Goal: Transaction & Acquisition: Purchase product/service

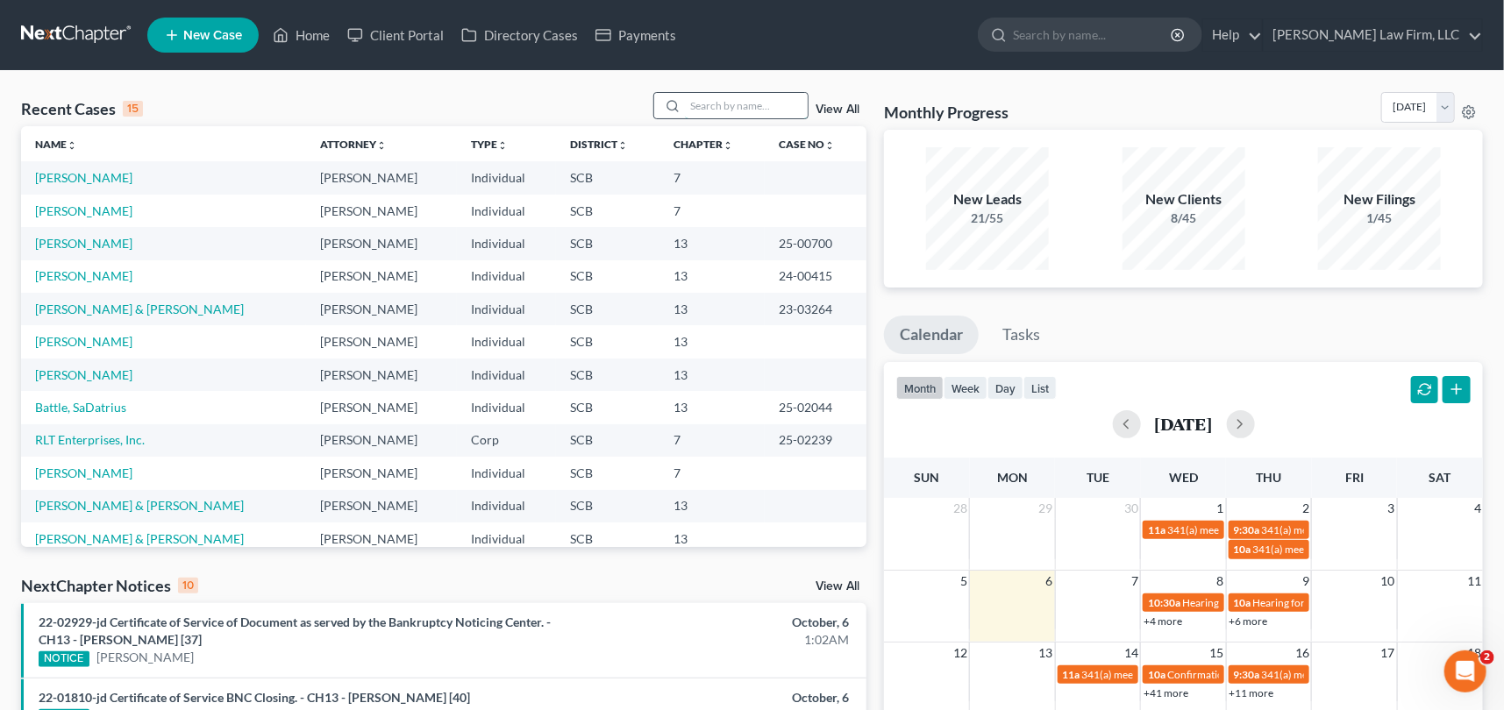
click at [690, 96] on input "search" at bounding box center [746, 105] width 123 height 25
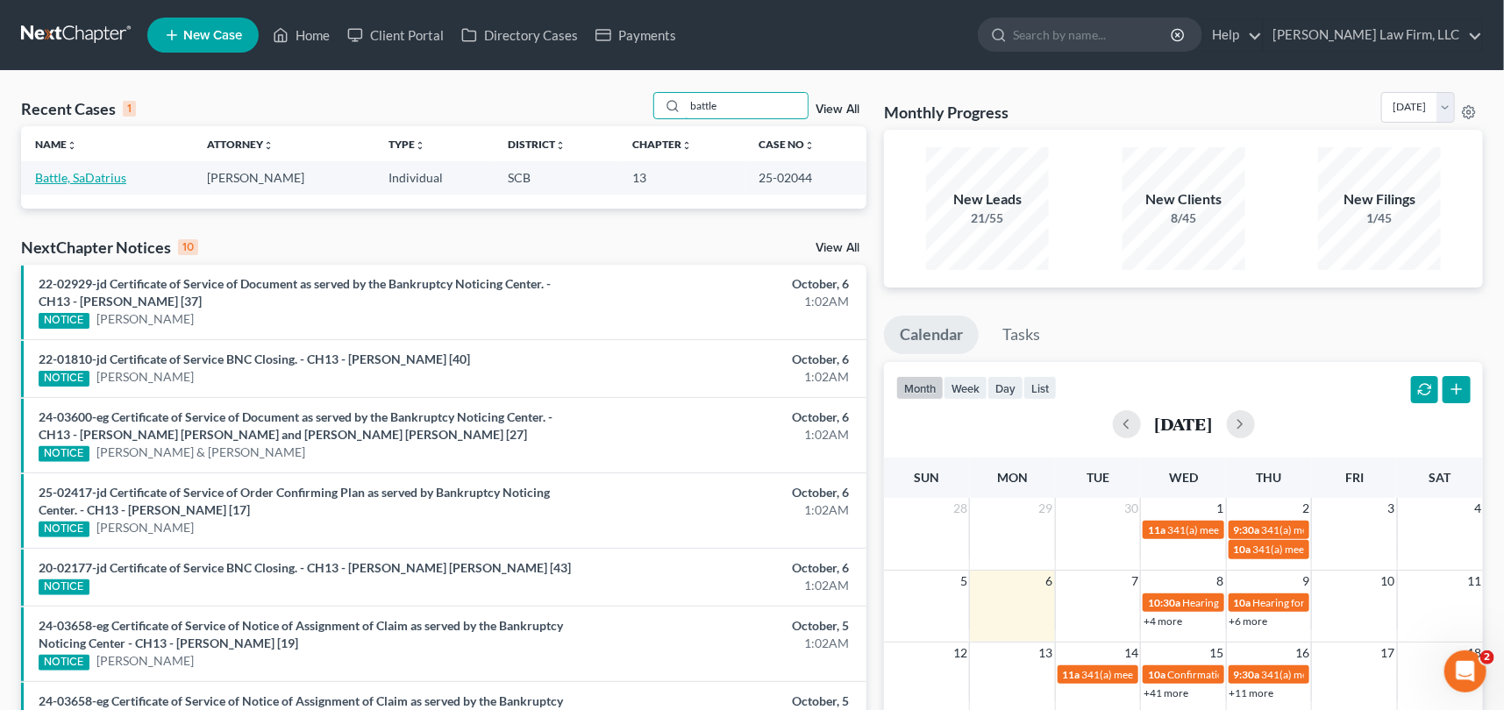
type input "battle"
click at [91, 176] on link "Battle, SaDatrius" at bounding box center [80, 177] width 91 height 15
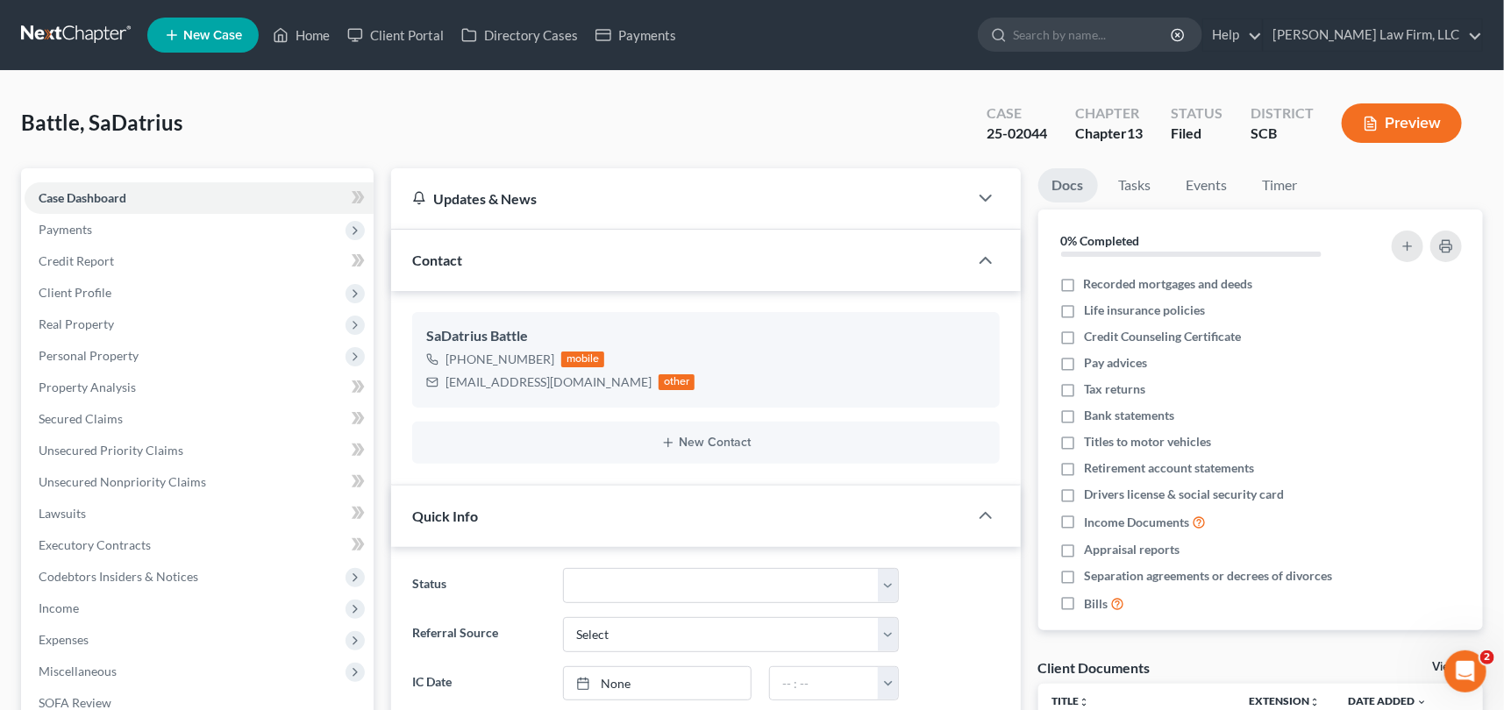
select select "0"
click at [315, 32] on link "Home" at bounding box center [301, 35] width 75 height 32
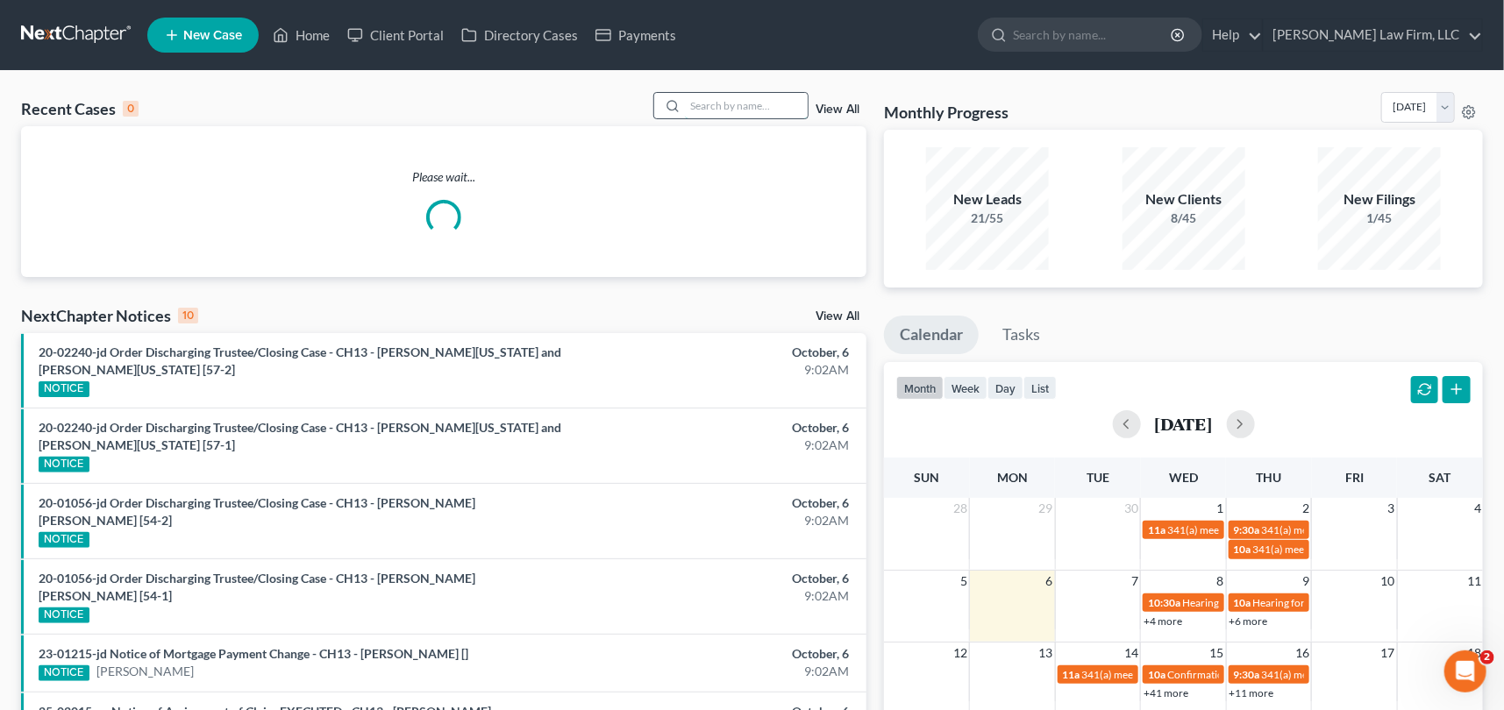
click at [685, 103] on input "search" at bounding box center [746, 105] width 123 height 25
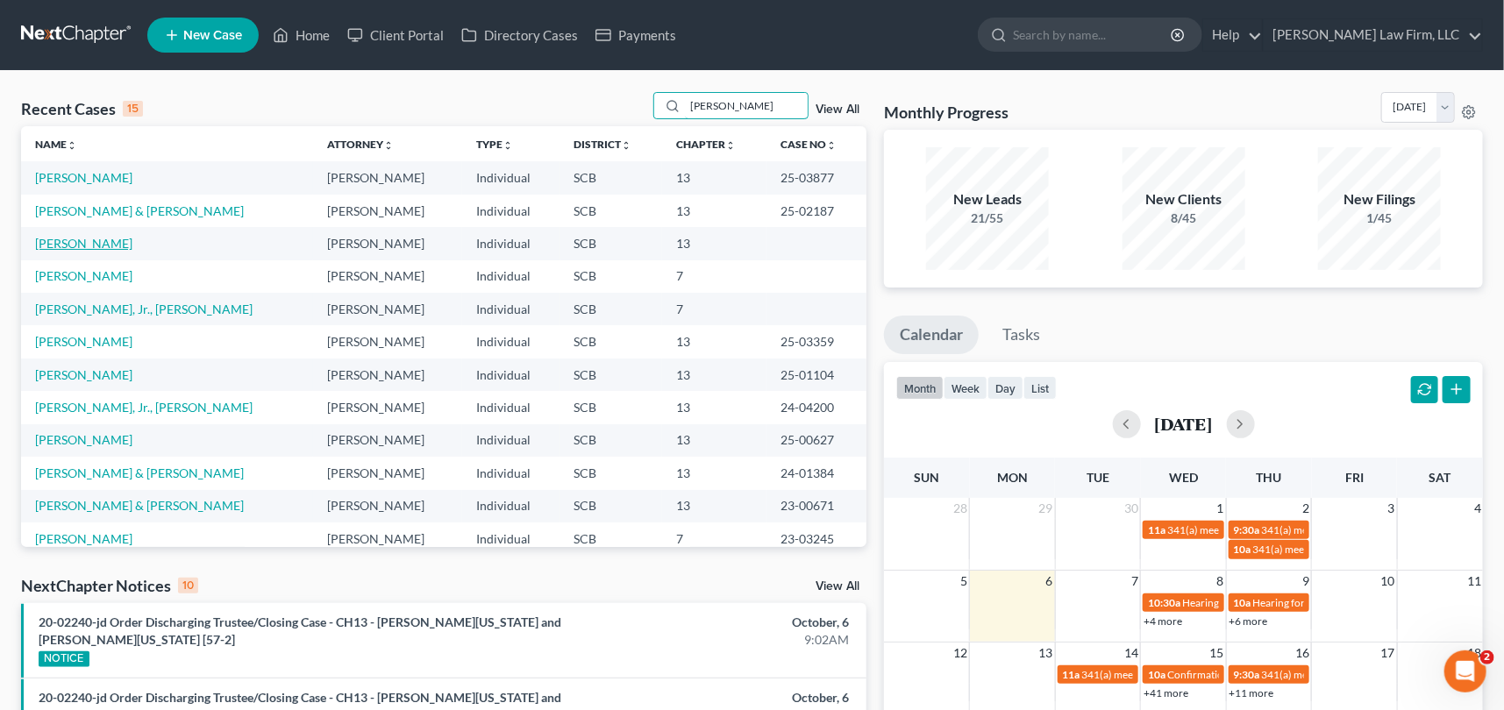
type input "[PERSON_NAME]"
click at [82, 243] on link "[PERSON_NAME]" at bounding box center [83, 243] width 97 height 15
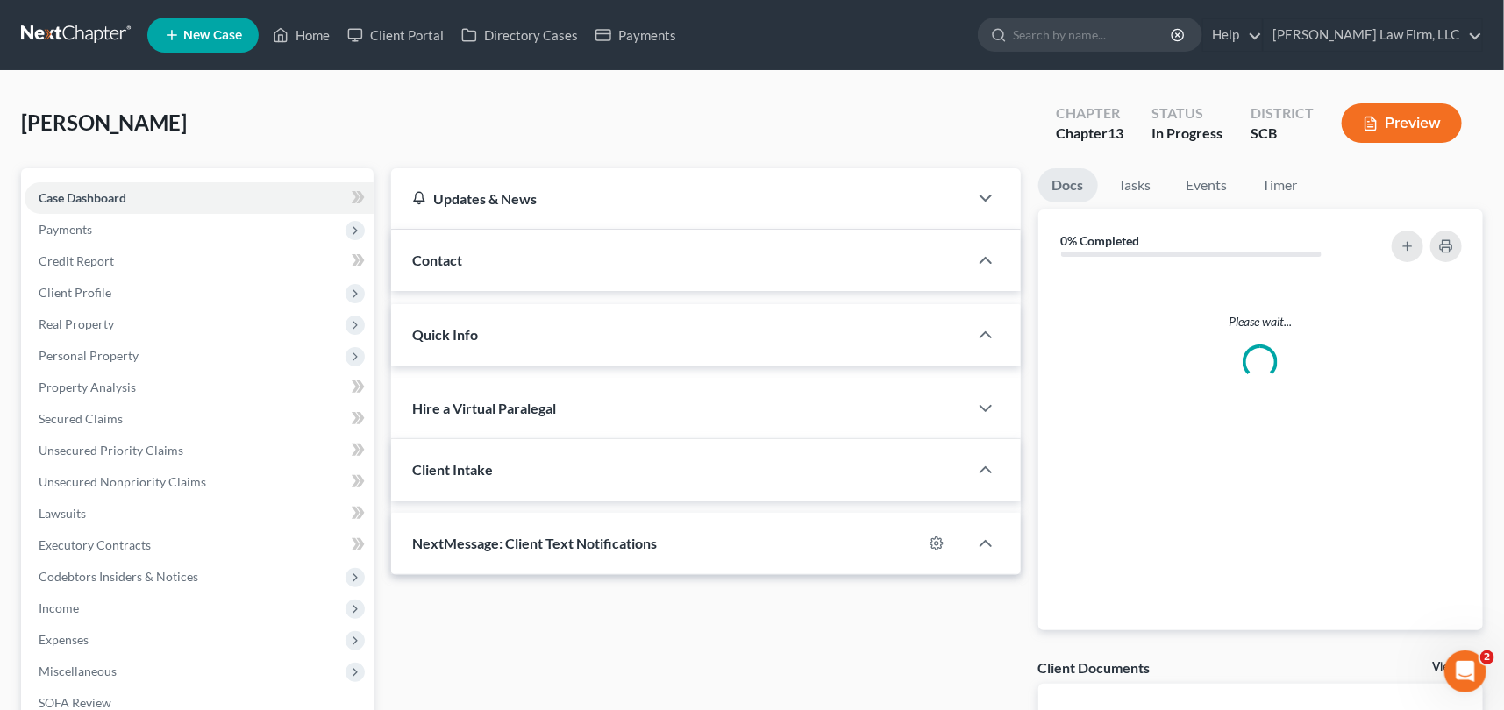
select select "0"
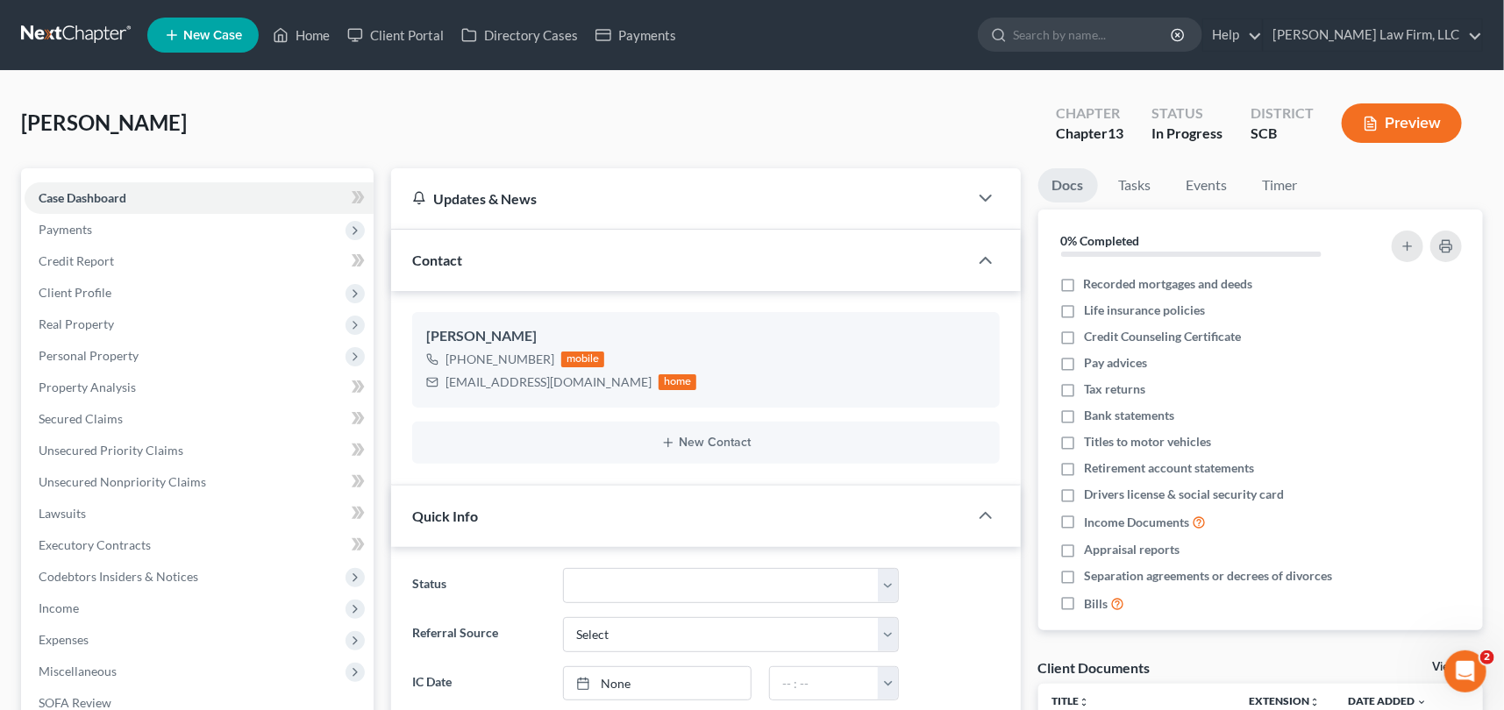
scroll to position [673, 0]
click at [74, 218] on span "Payments" at bounding box center [199, 230] width 349 height 32
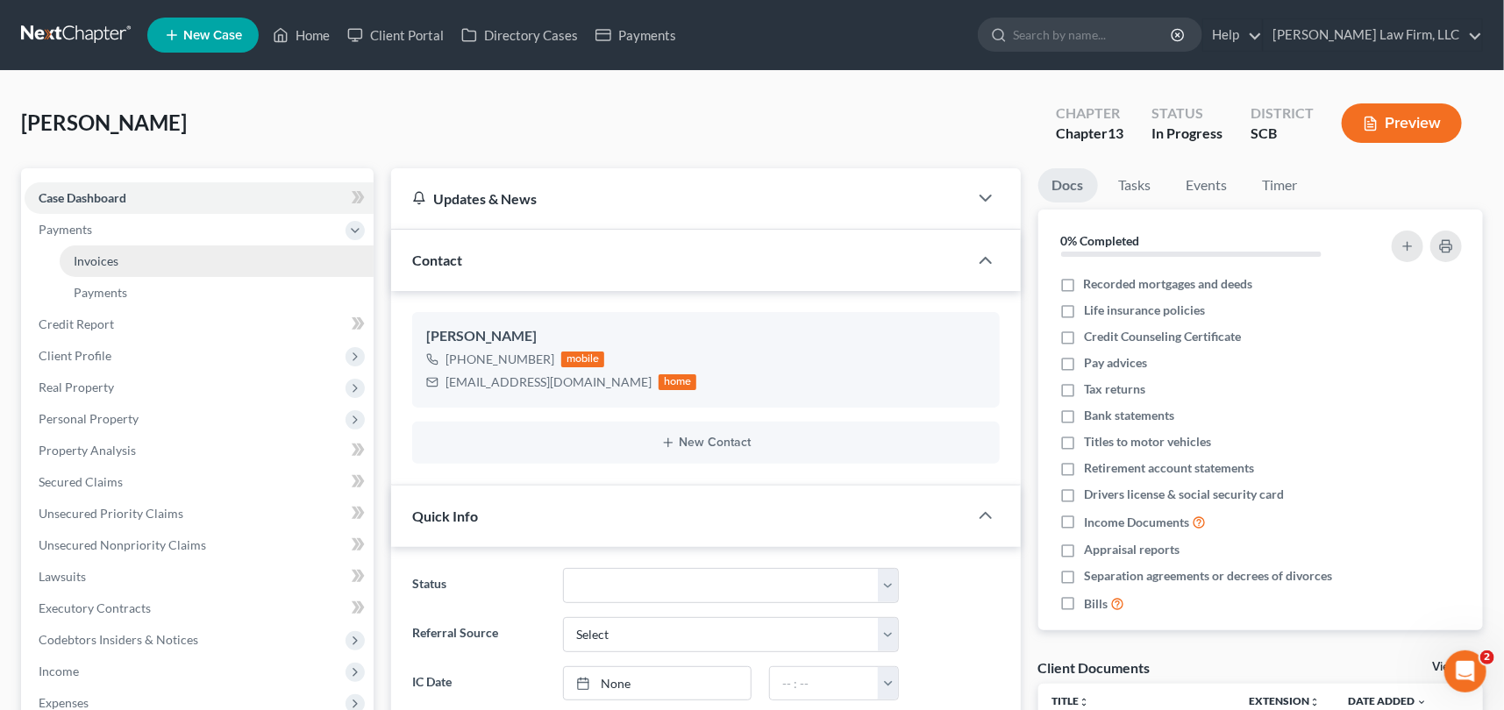
click at [111, 263] on span "Invoices" at bounding box center [96, 260] width 45 height 15
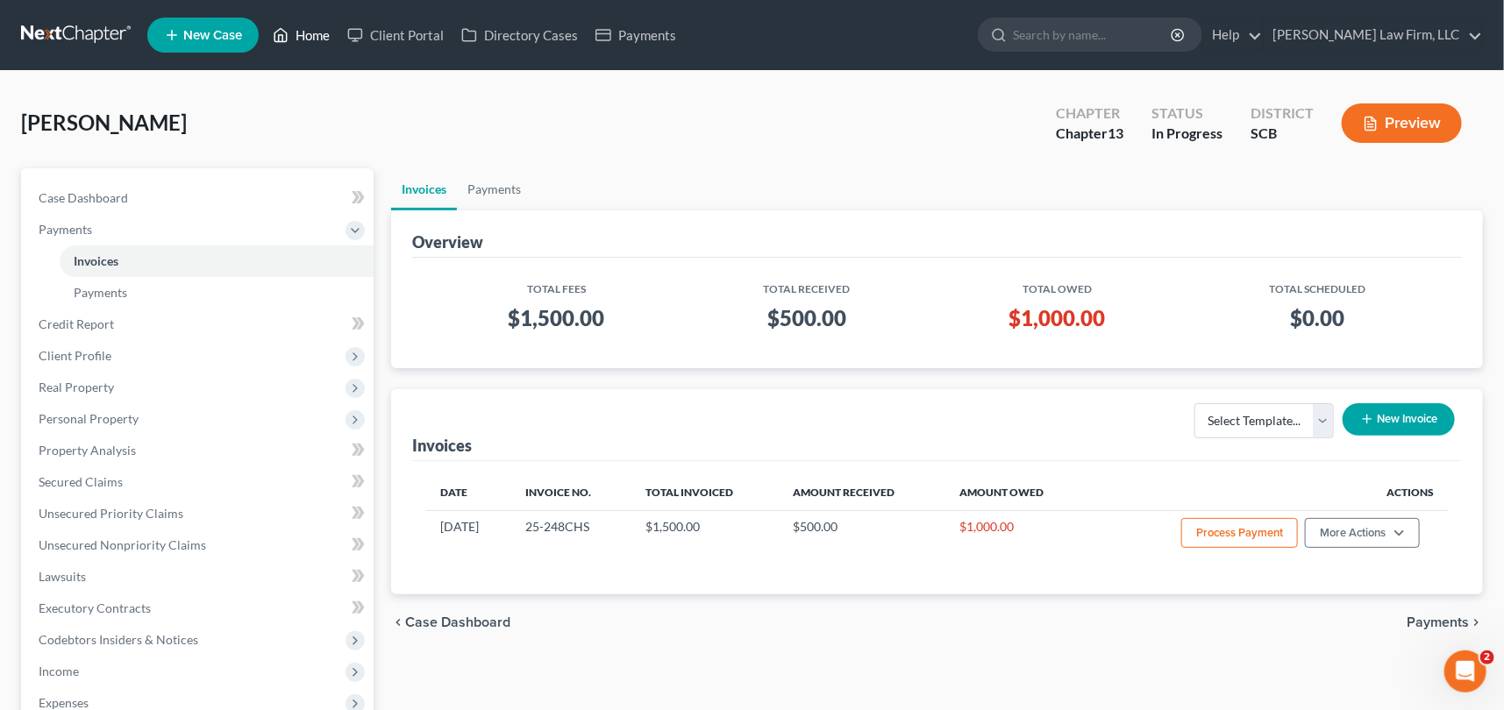
click at [316, 34] on link "Home" at bounding box center [301, 35] width 75 height 32
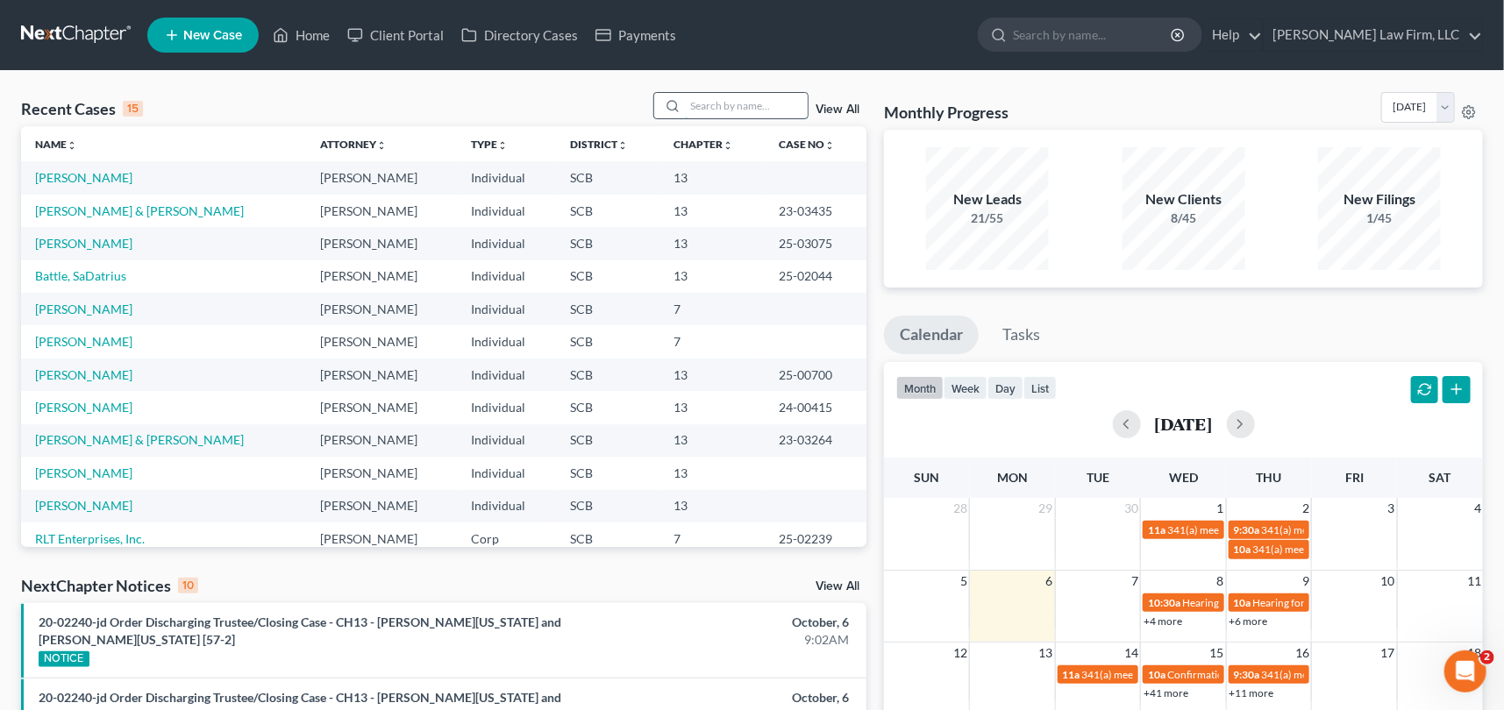
click at [685, 109] on input "search" at bounding box center [746, 105] width 123 height 25
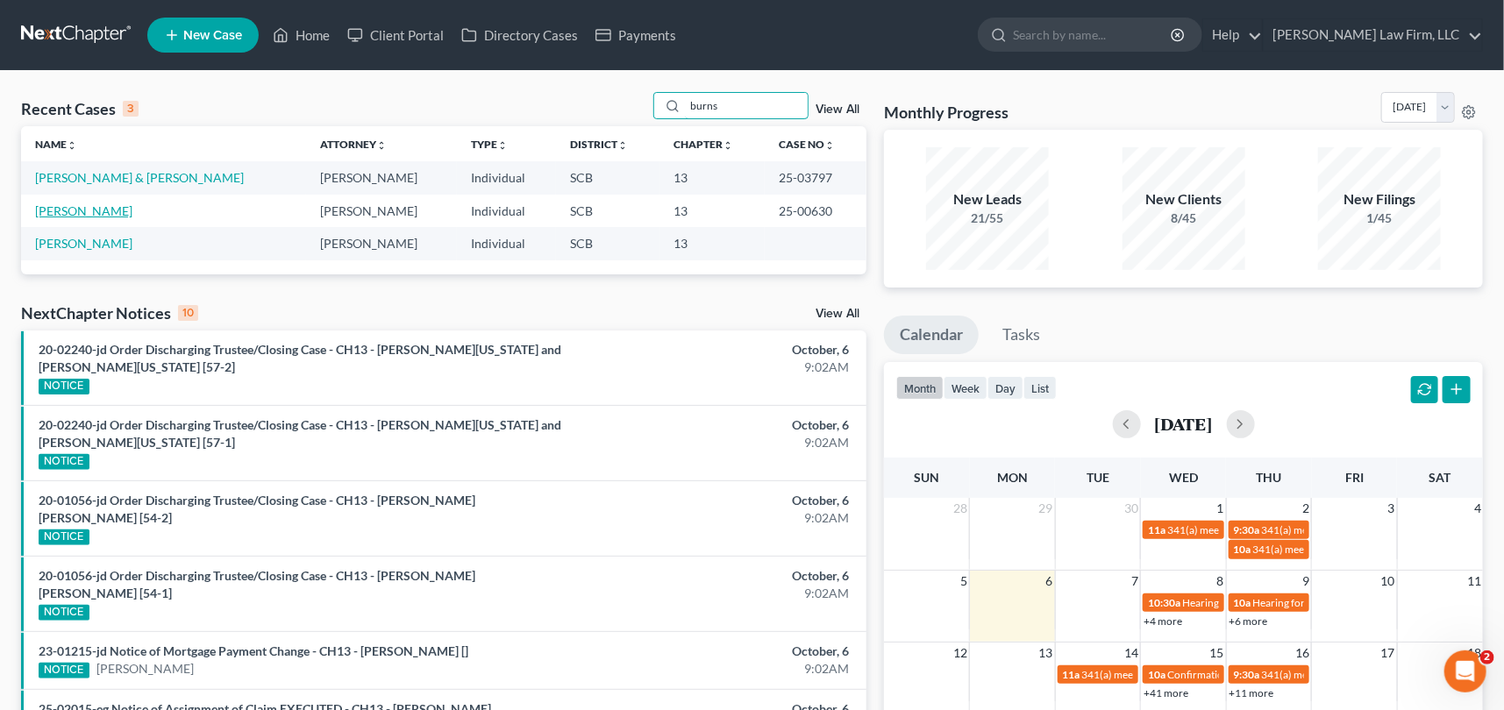
type input "burns"
click at [73, 208] on link "[PERSON_NAME]" at bounding box center [83, 210] width 97 height 15
select select "1"
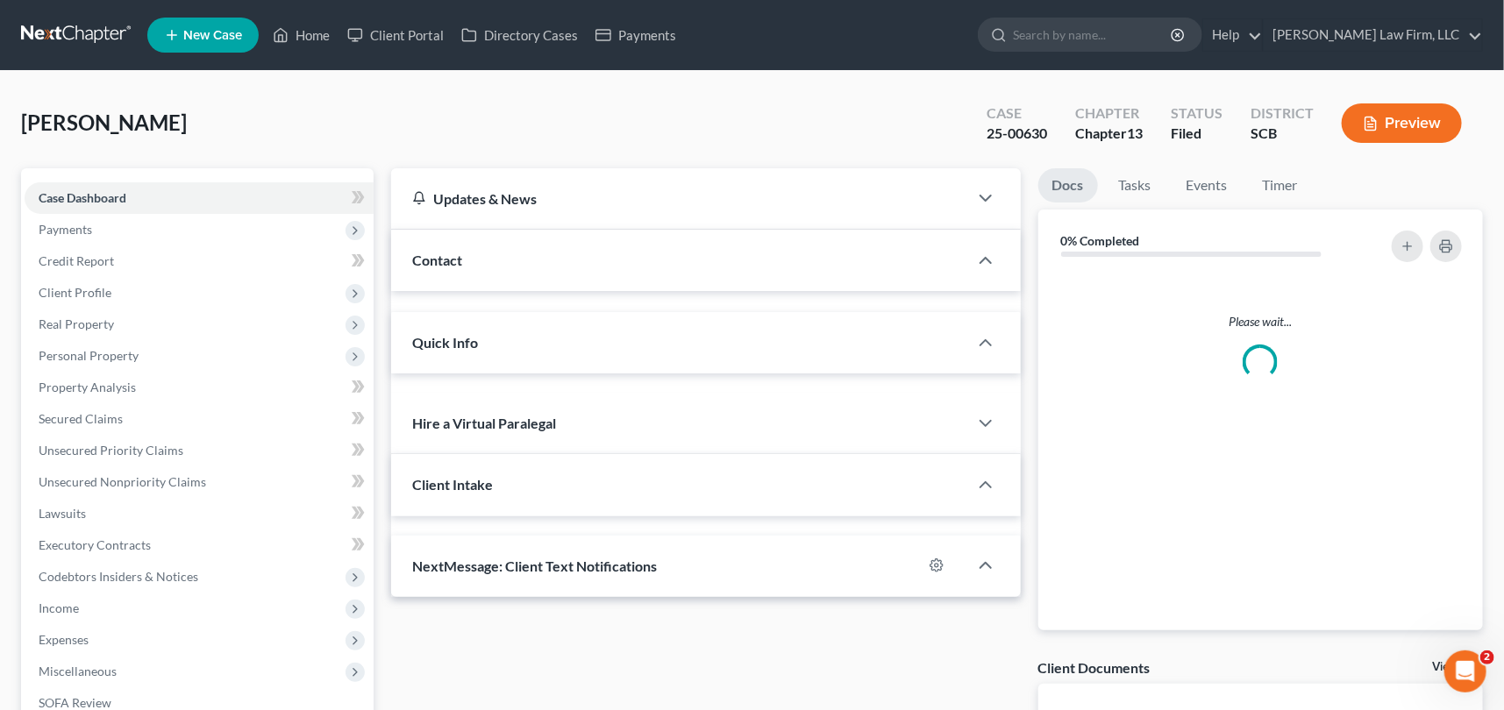
select select "0"
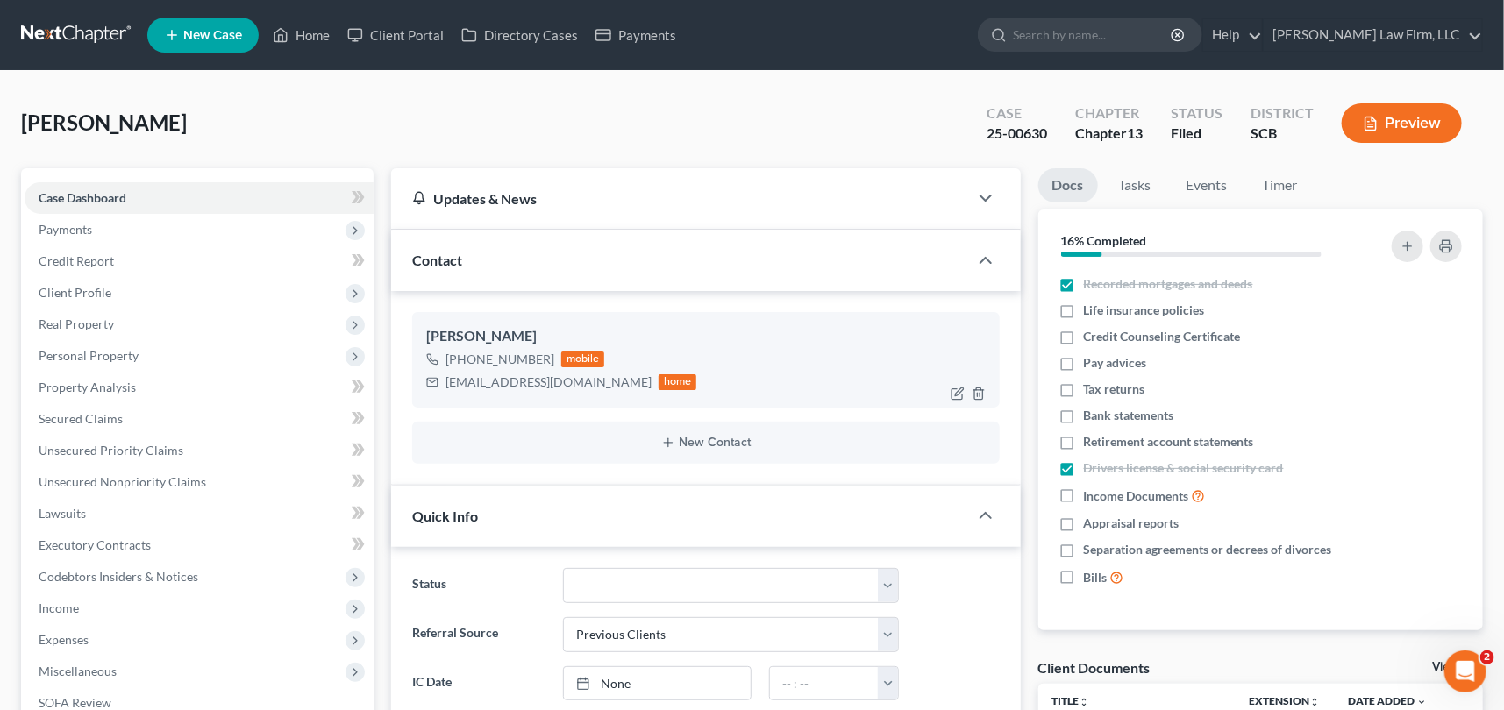
scroll to position [2701, 0]
drag, startPoint x: 313, startPoint y: 31, endPoint x: 325, endPoint y: 25, distance: 12.6
click at [313, 32] on link "Home" at bounding box center [301, 35] width 75 height 32
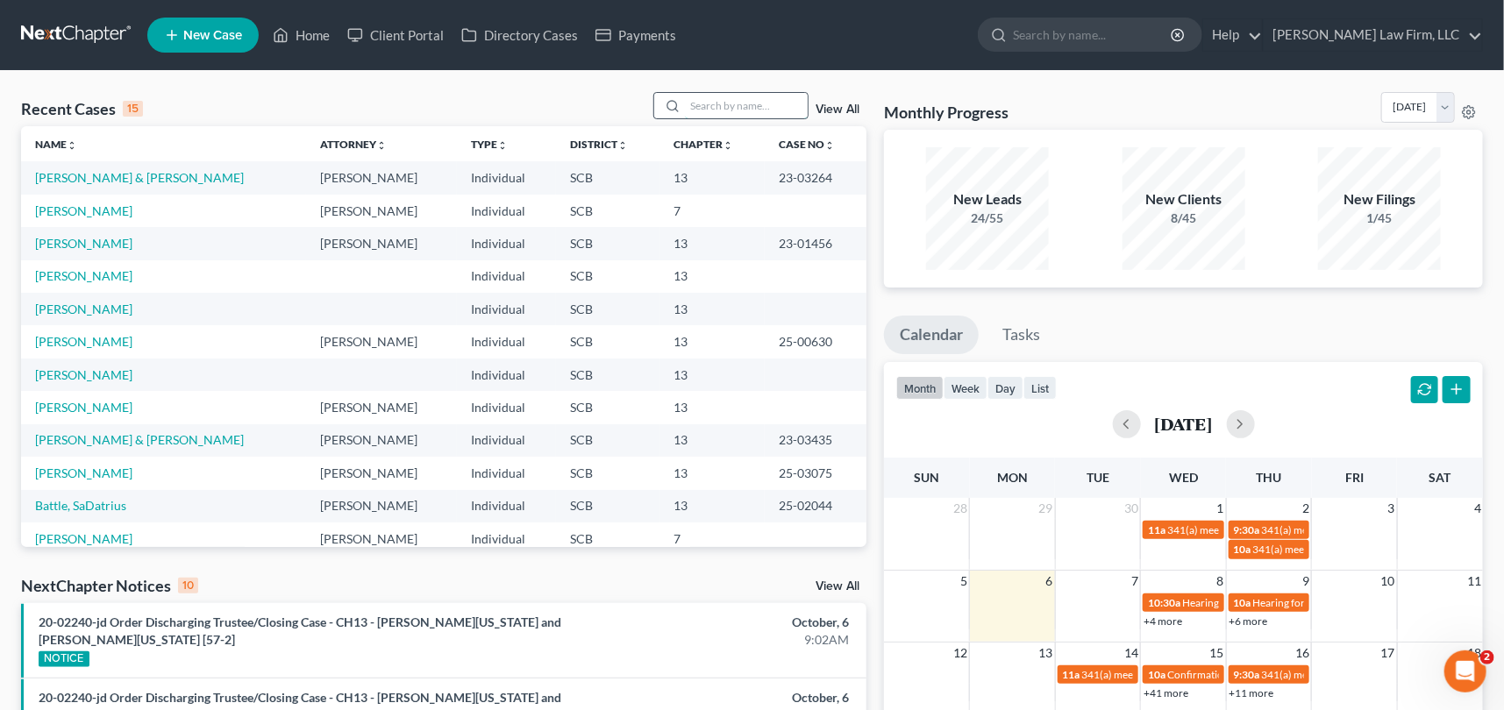
drag, startPoint x: 688, startPoint y: 104, endPoint x: 704, endPoint y: 100, distance: 17.2
click at [689, 105] on input "search" at bounding box center [746, 105] width 123 height 25
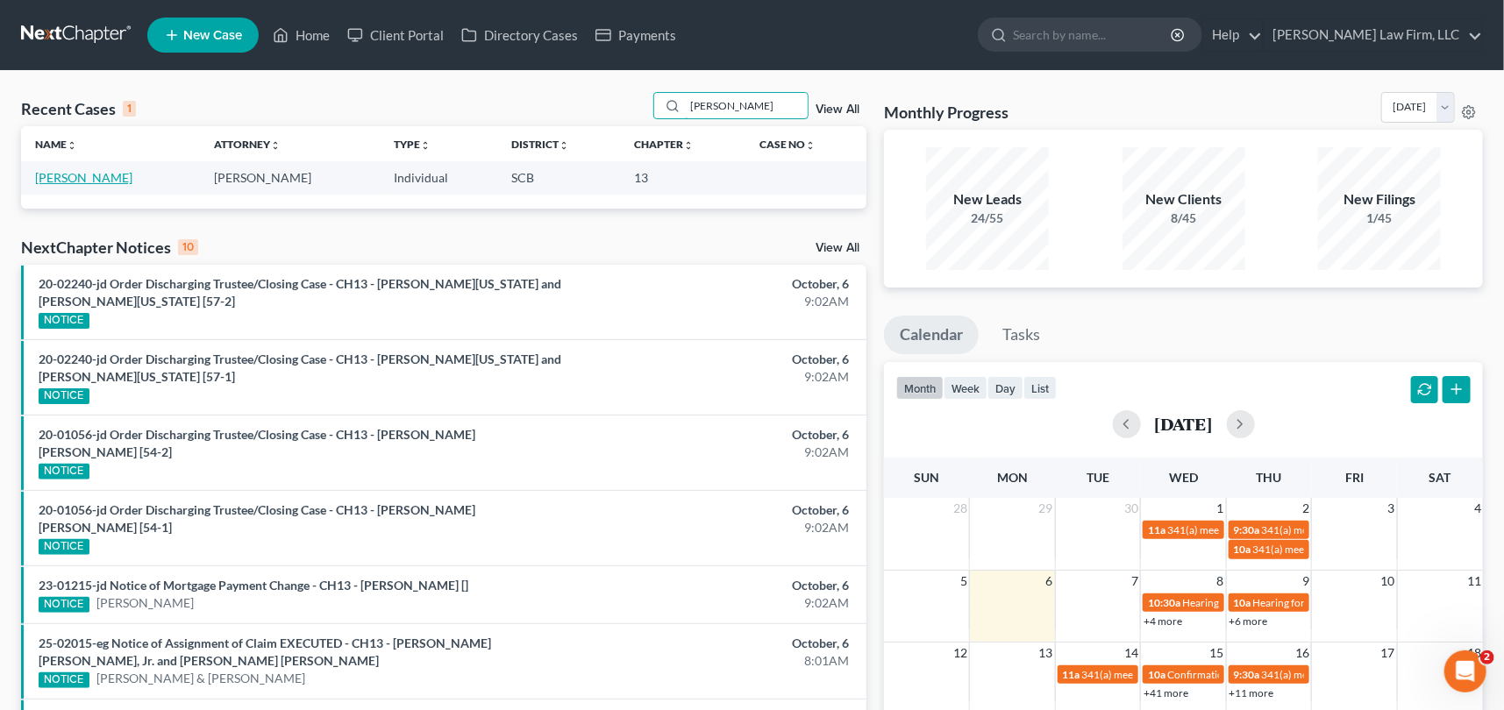
type input "[PERSON_NAME]"
click at [68, 175] on link "[PERSON_NAME]" at bounding box center [83, 177] width 97 height 15
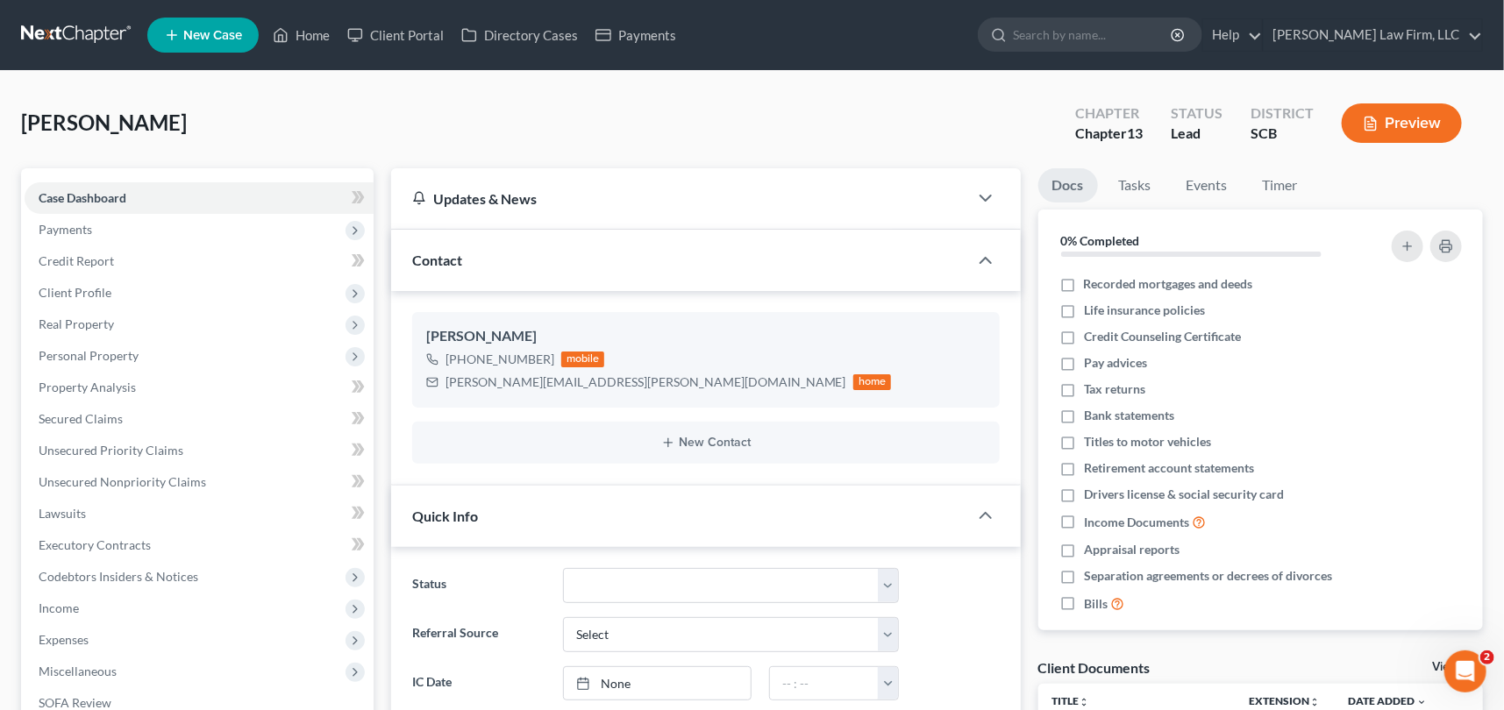
click at [899, 581] on div "Discharged Dismissed Filed In Progress Lead Lost Lead Ready to File To Review W…" at bounding box center [730, 585] width 353 height 35
drag, startPoint x: 885, startPoint y: 585, endPoint x: 874, endPoint y: 587, distance: 11.5
click at [885, 585] on select "Discharged Dismissed Filed In Progress Lead Lost Lead Ready to File To Review W…" at bounding box center [731, 585] width 336 height 35
select select "3"
click at [563, 568] on select "Discharged Dismissed Filed In Progress Lead Lost Lead Ready to File To Review W…" at bounding box center [731, 585] width 336 height 35
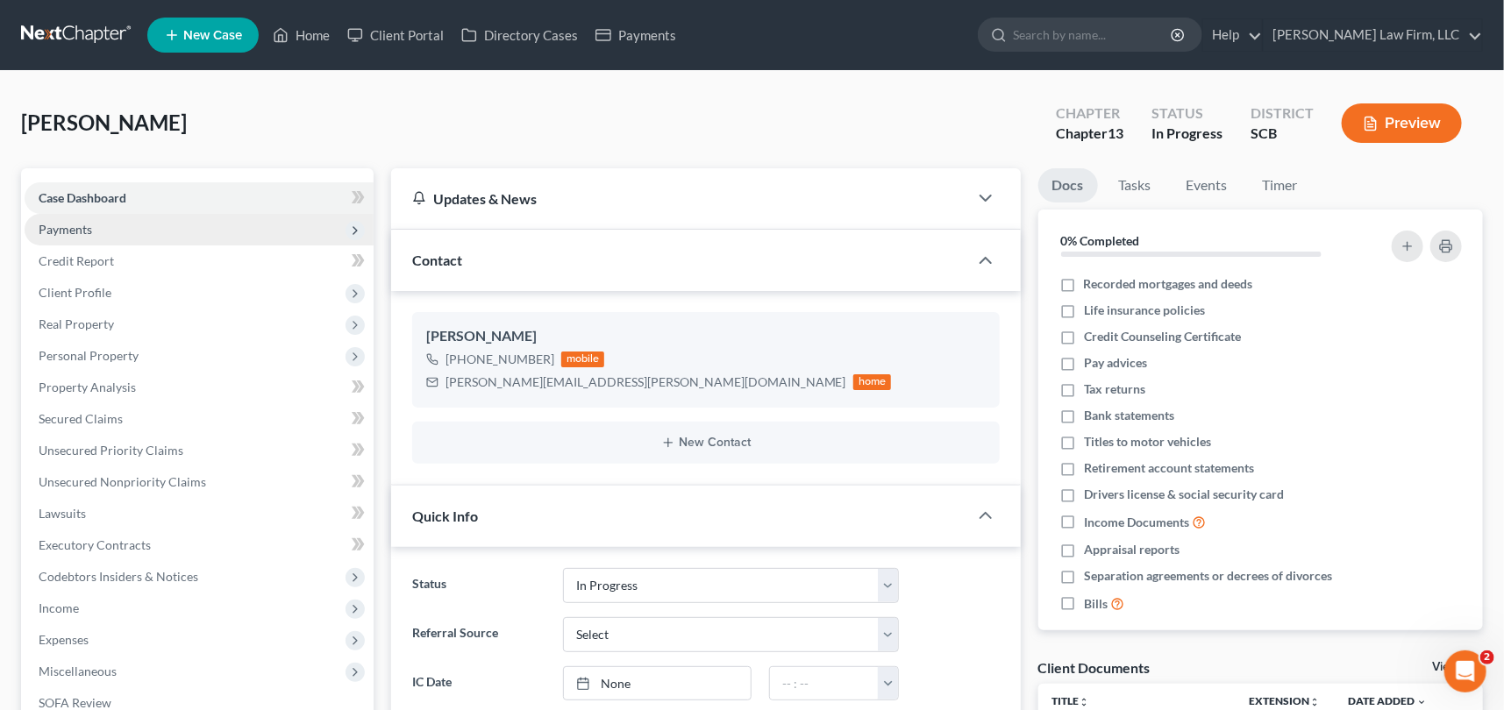
click at [68, 222] on span "Payments" at bounding box center [66, 229] width 54 height 15
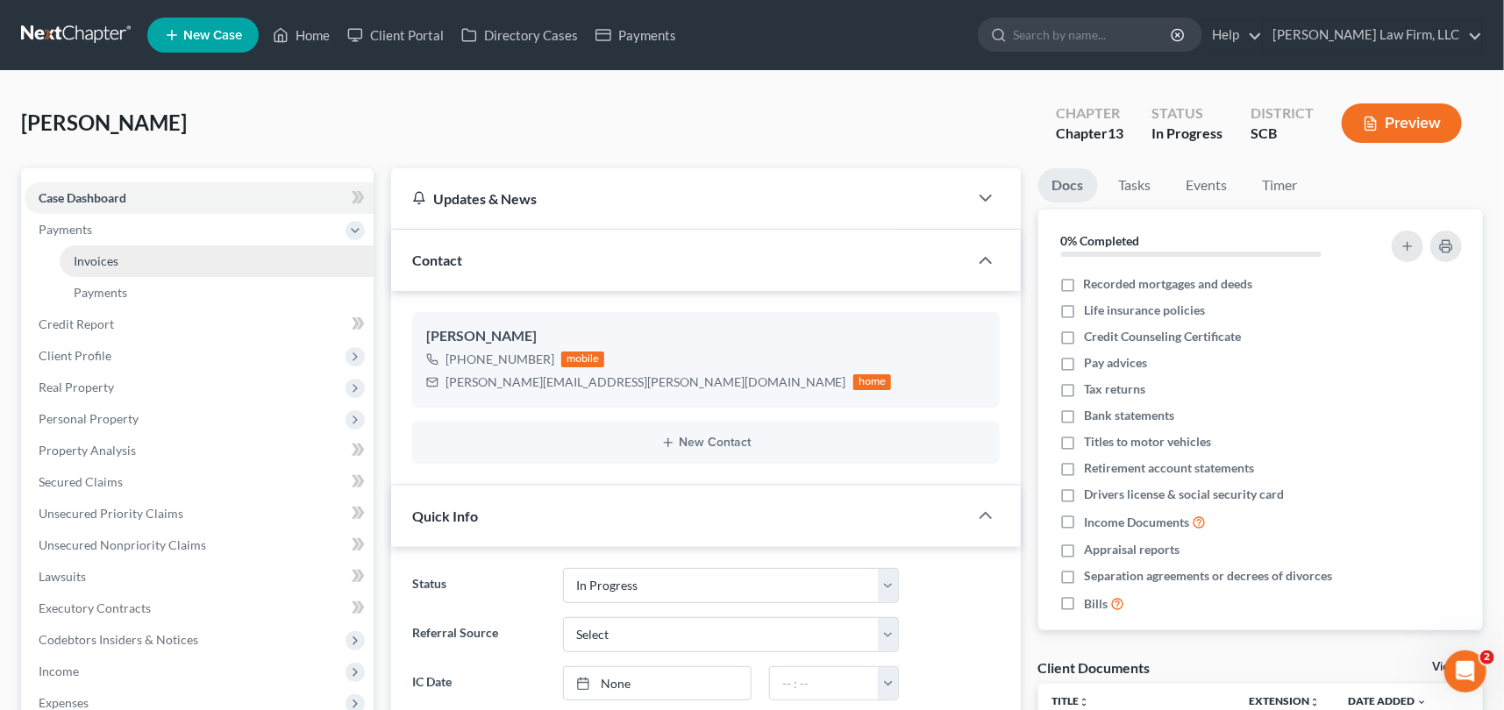
click at [89, 256] on span "Invoices" at bounding box center [96, 260] width 45 height 15
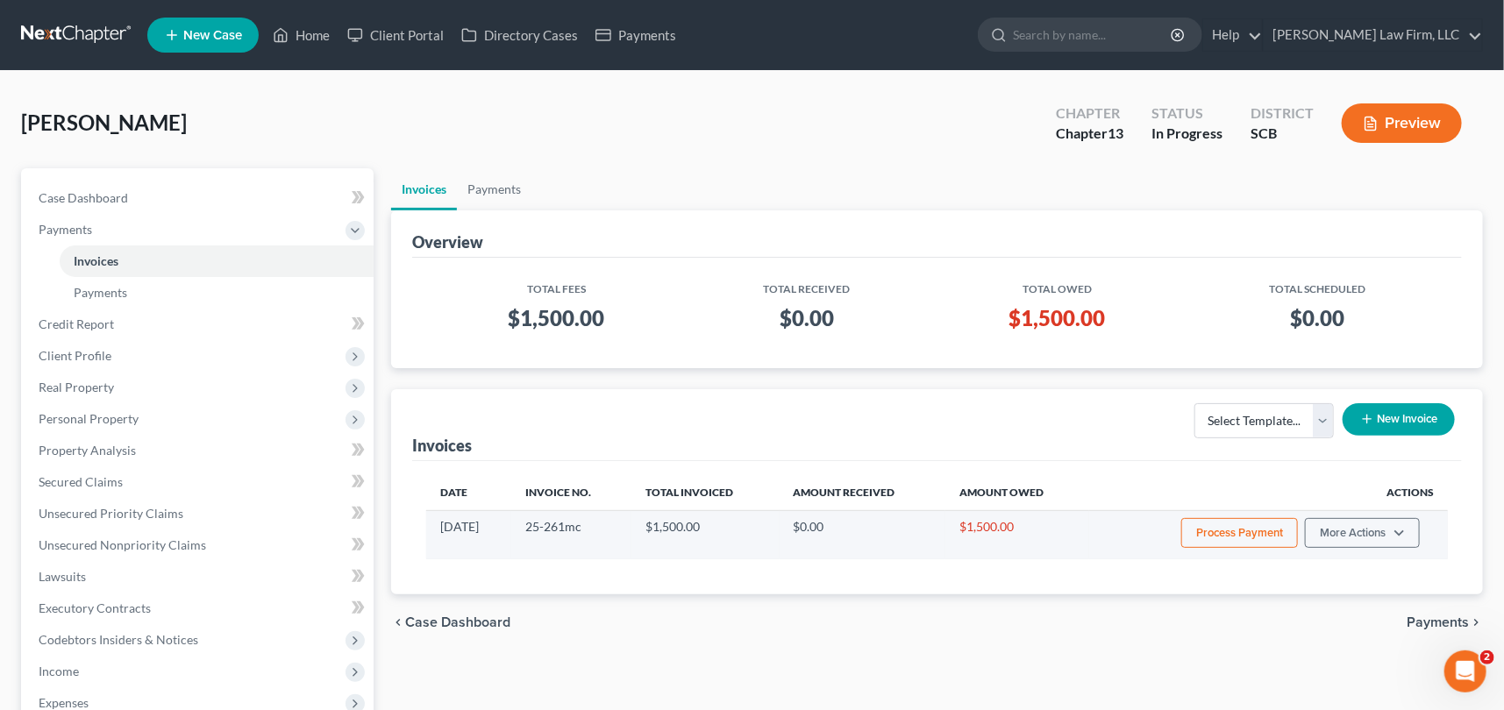
click at [1259, 533] on button "Process Payment" at bounding box center [1239, 533] width 117 height 30
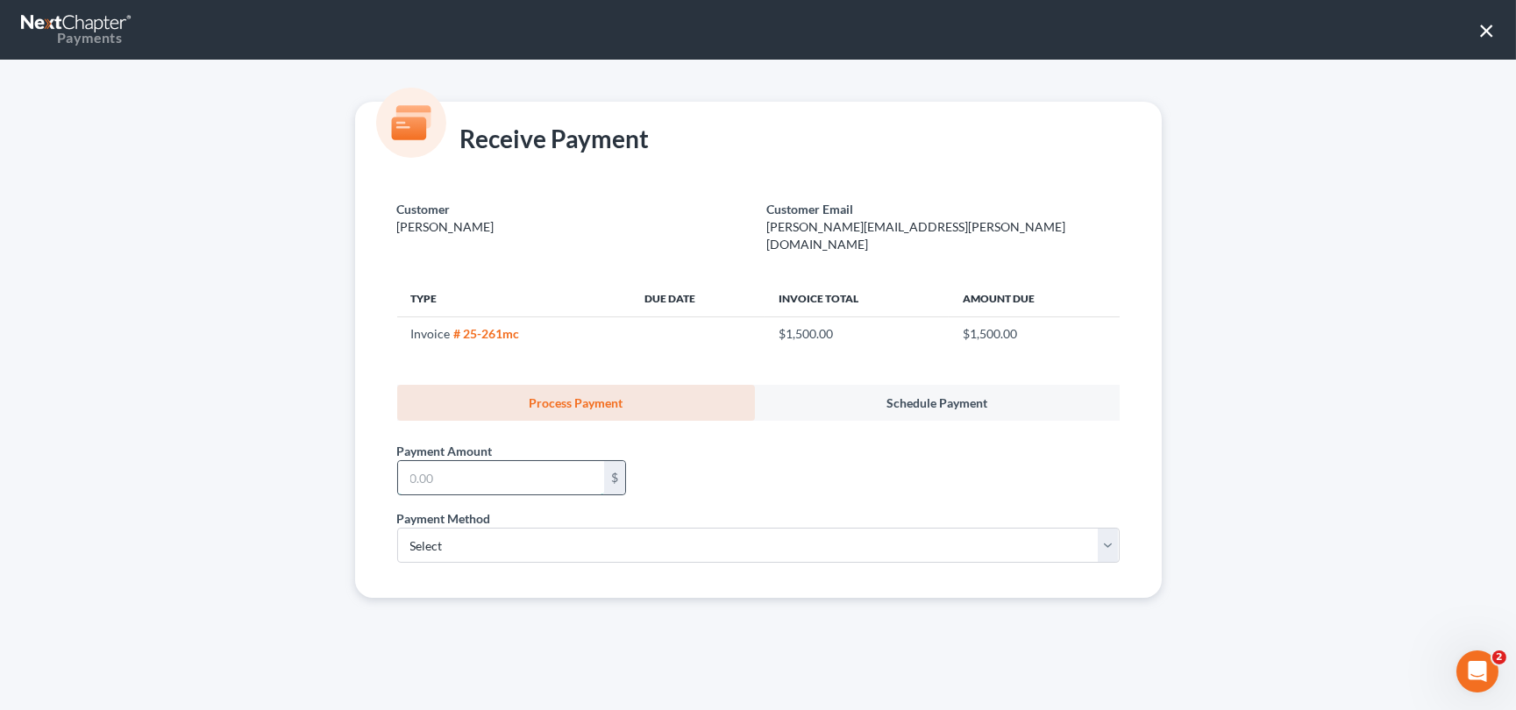
click at [440, 461] on input "text" at bounding box center [501, 477] width 206 height 33
type input "500.00"
click at [411, 528] on select "Select ACH Credit Card" at bounding box center [758, 545] width 723 height 35
select select "1"
click at [397, 528] on select "Select ACH Credit Card" at bounding box center [758, 545] width 723 height 35
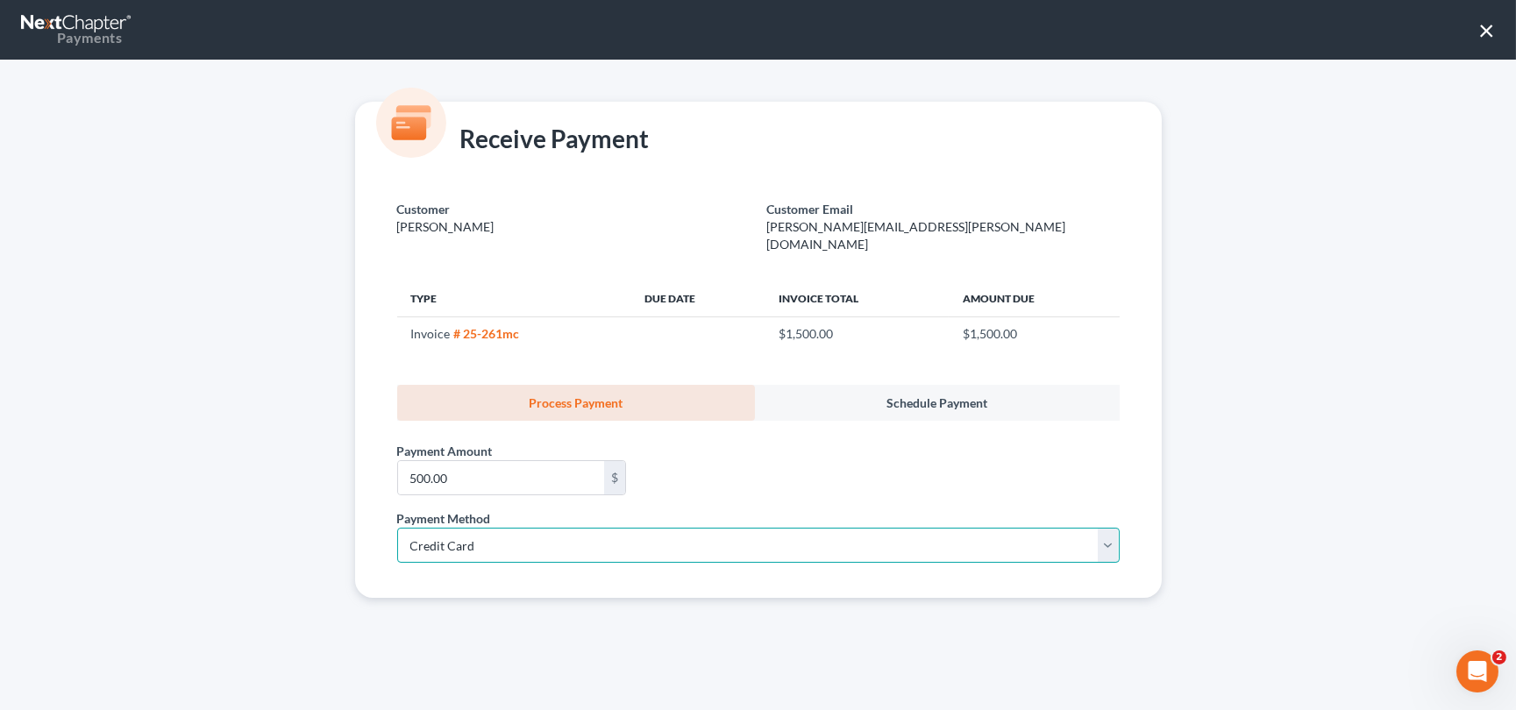
select select "42"
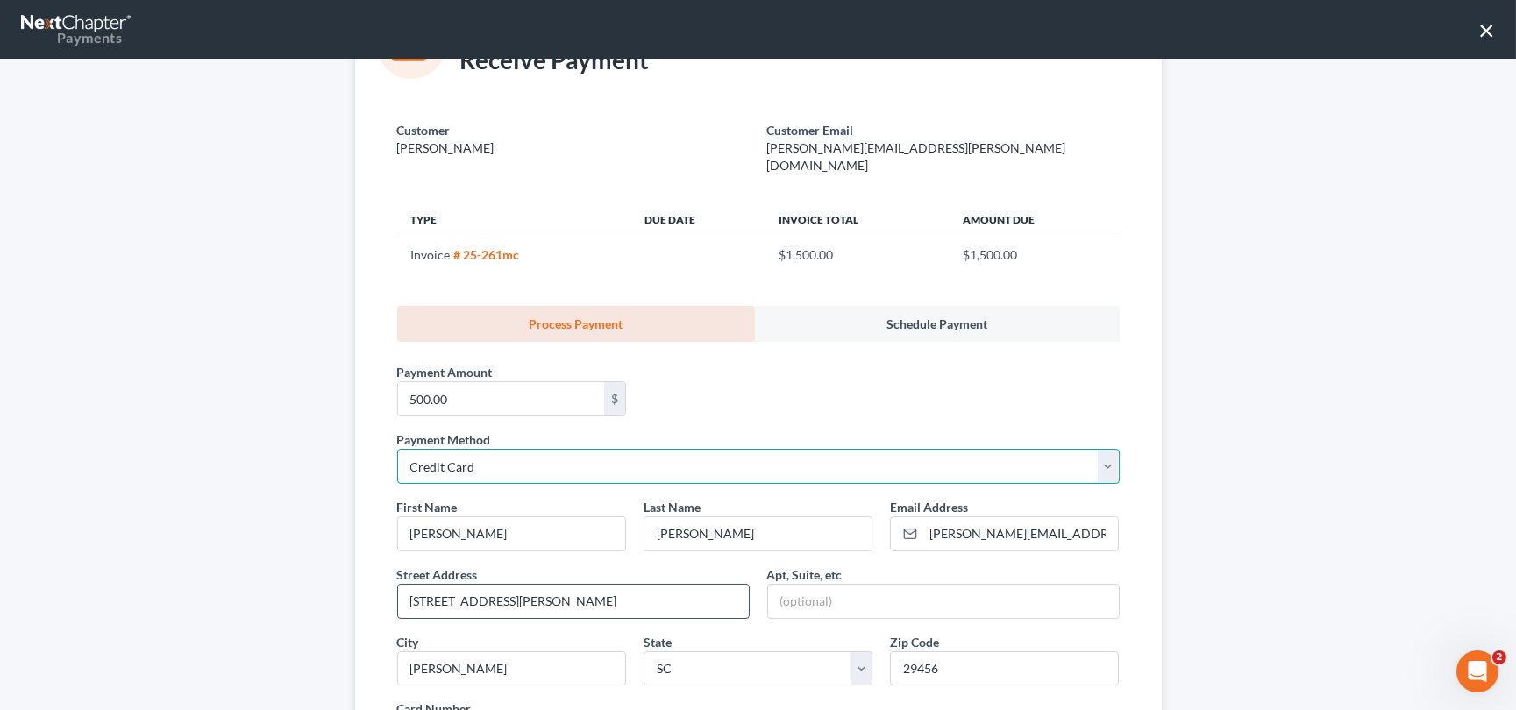
scroll to position [159, 0]
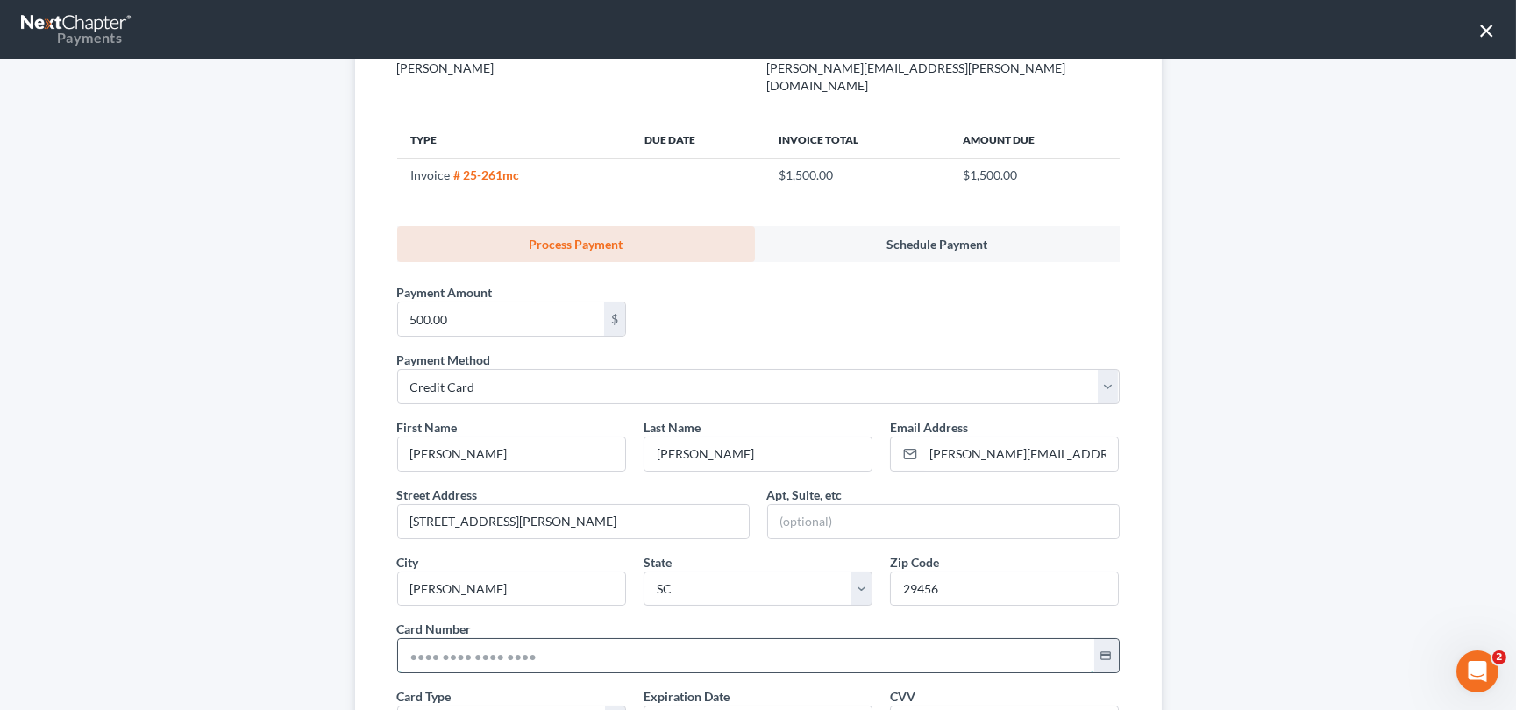
click at [400, 639] on input "text" at bounding box center [746, 655] width 696 height 33
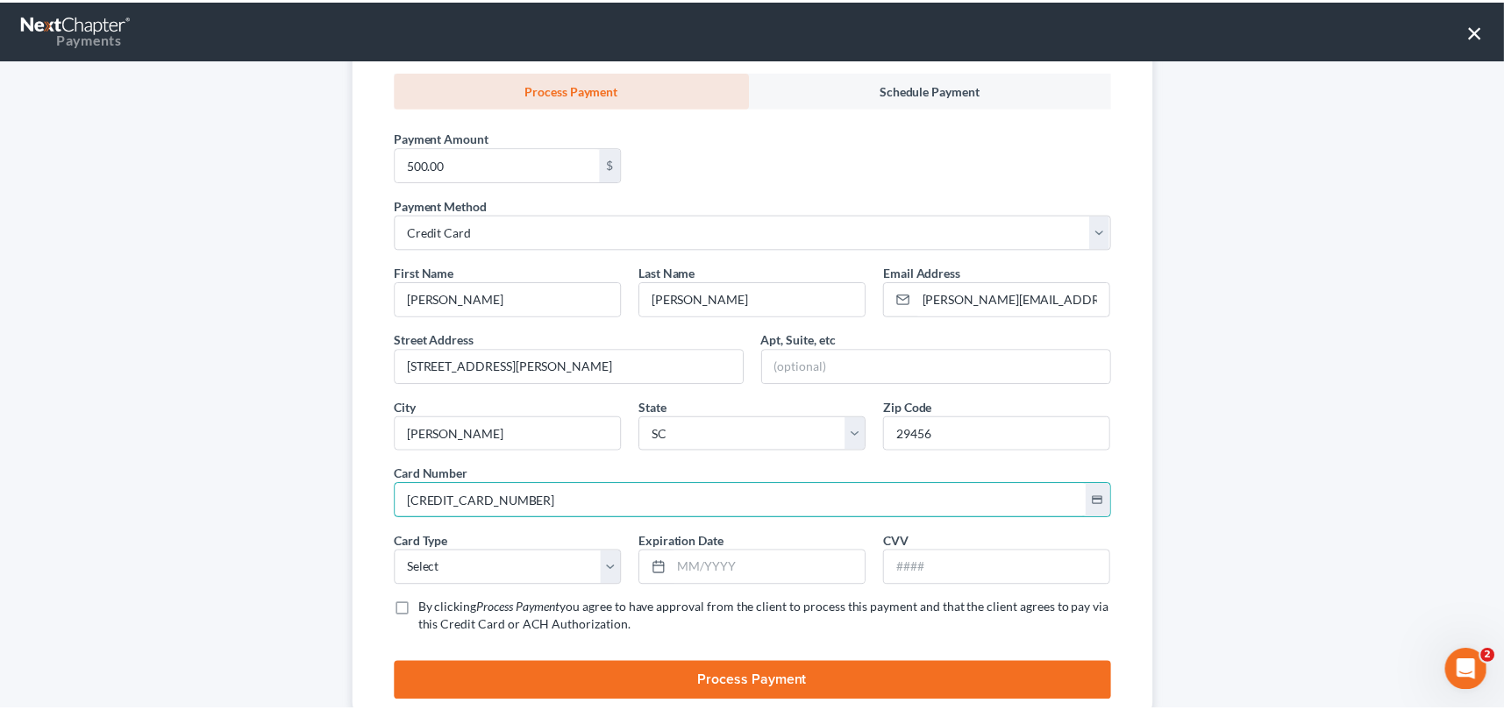
scroll to position [318, 0]
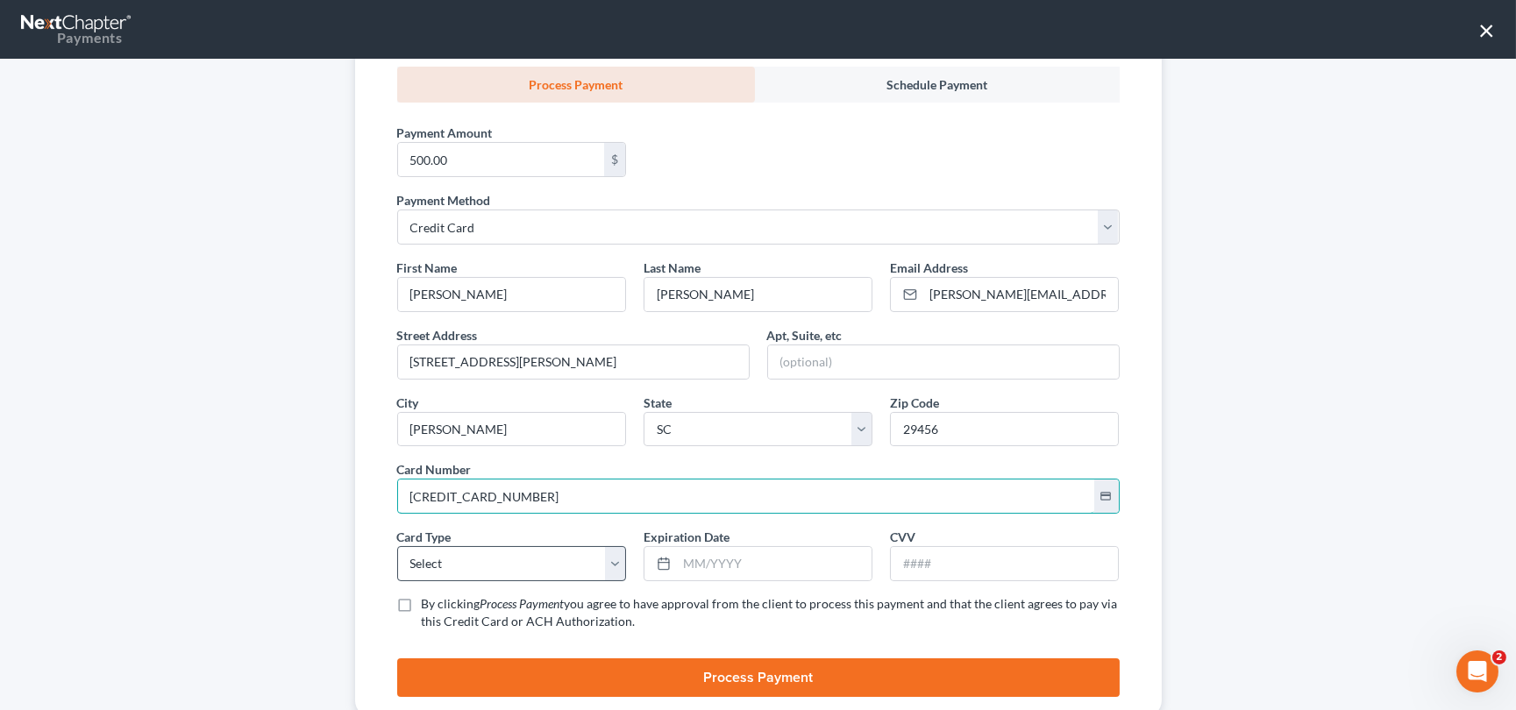
type input "[CREDIT_CARD_NUMBER]"
click at [426, 547] on select "Select Visa MasterCard Discover American Express" at bounding box center [511, 563] width 229 height 35
select select "0"
click at [397, 546] on select "Select Visa MasterCard Discover American Express" at bounding box center [511, 563] width 229 height 35
click at [688, 547] on input "text" at bounding box center [774, 563] width 195 height 33
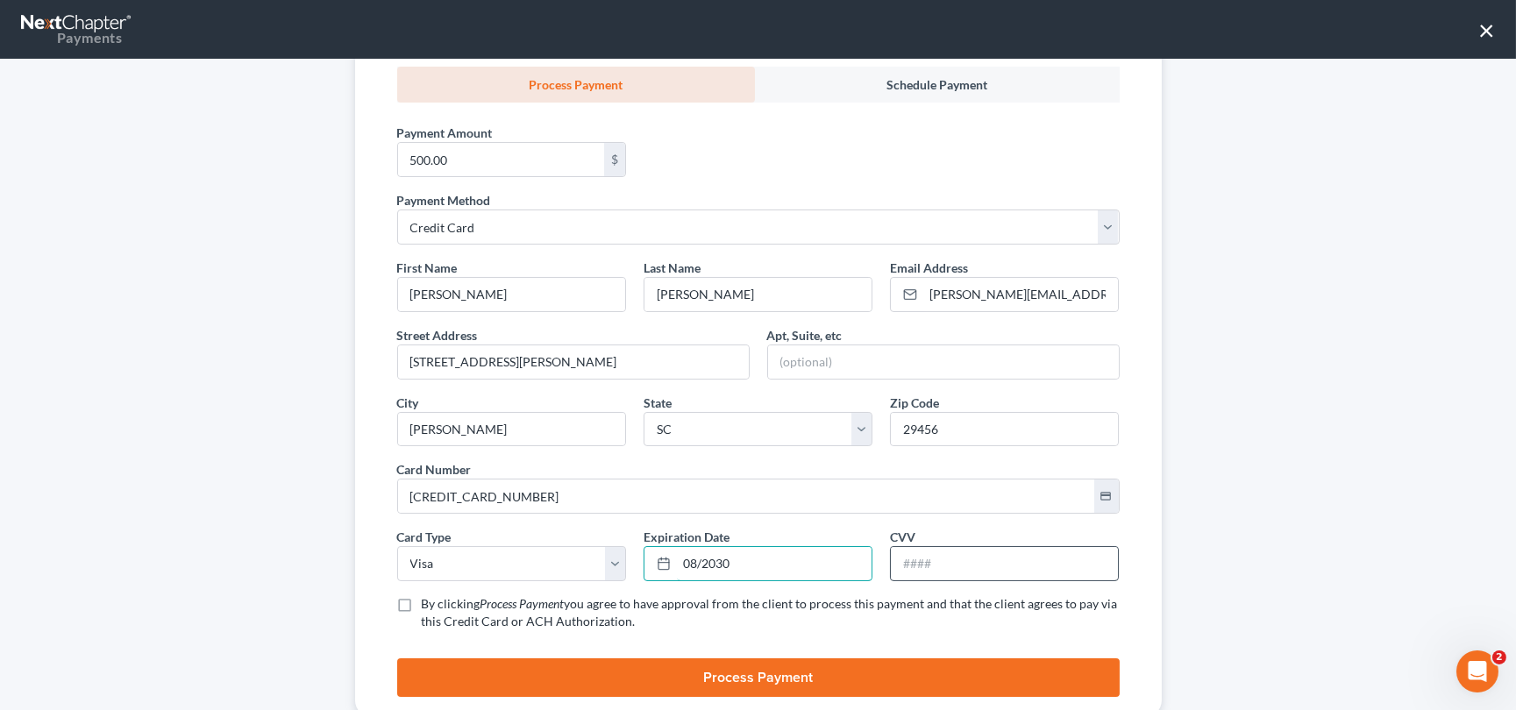
type input "08/2030"
click at [916, 551] on input "text" at bounding box center [1004, 563] width 227 height 33
type input "554"
click at [422, 596] on label "By clicking Process Payment you agree to have approval from the client to proce…" at bounding box center [771, 613] width 698 height 35
click at [429, 596] on input "By clicking Process Payment you agree to have approval from the client to proce…" at bounding box center [434, 601] width 11 height 11
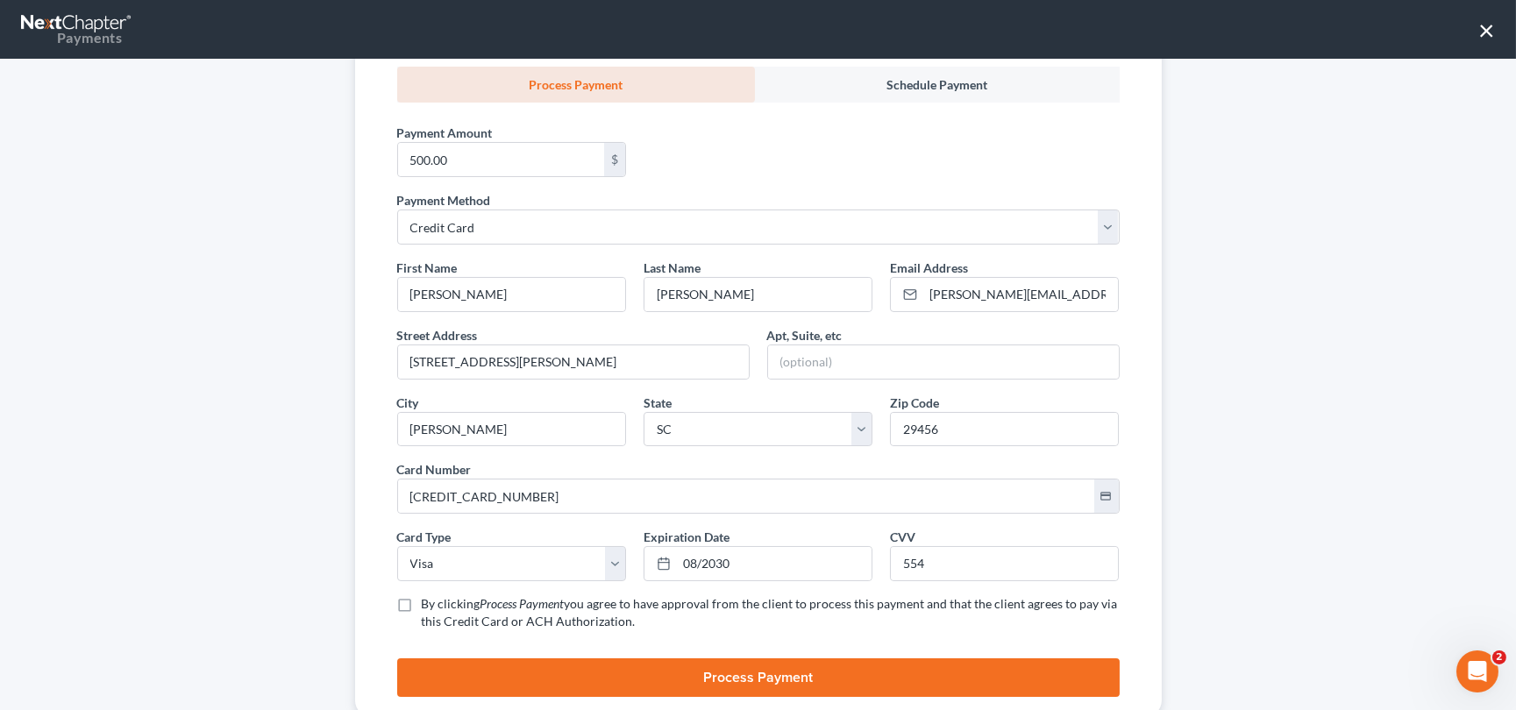
checkbox input "true"
click at [721, 659] on button "Process Payment" at bounding box center [758, 678] width 723 height 39
